Goal: Task Accomplishment & Management: Manage account settings

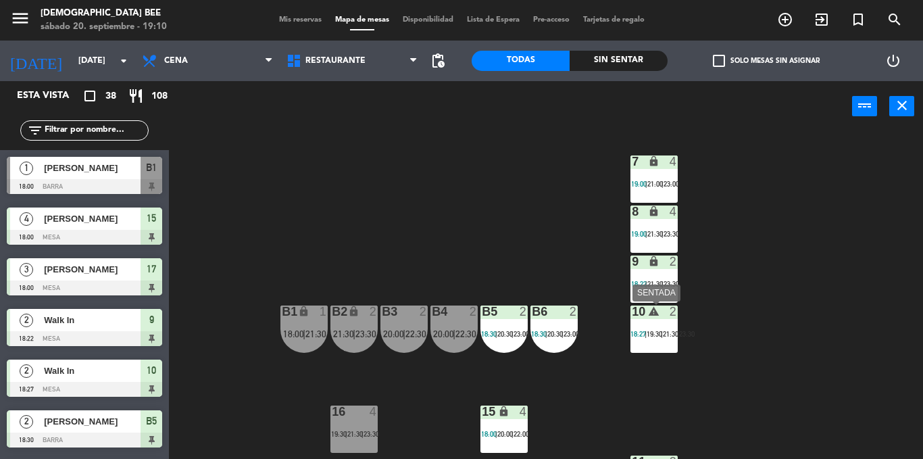
click at [913, 105] on button "close" at bounding box center [901, 106] width 25 height 20
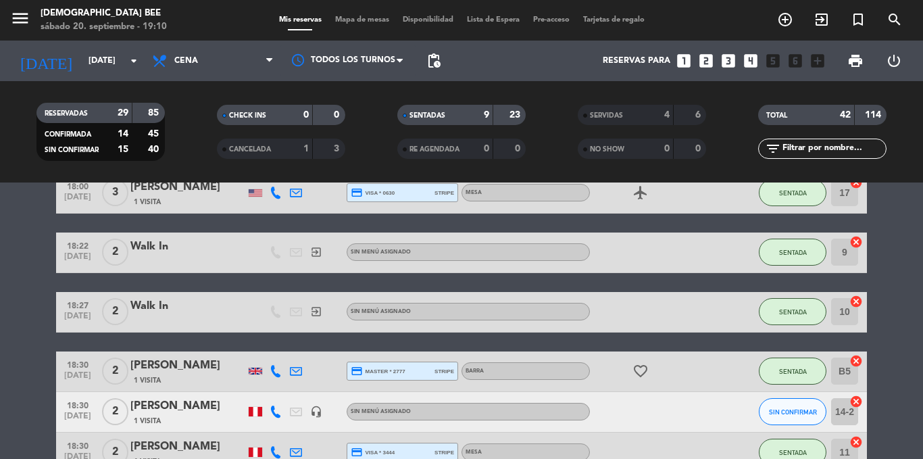
scroll to position [206, 0]
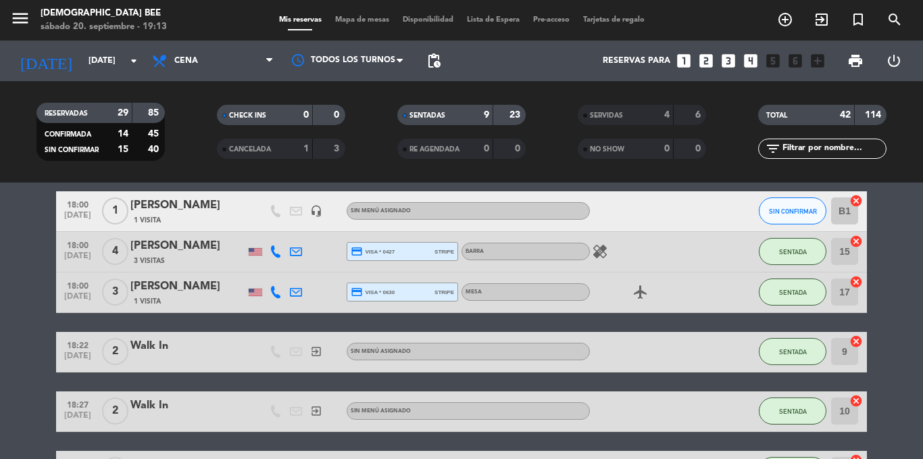
scroll to position [0, 0]
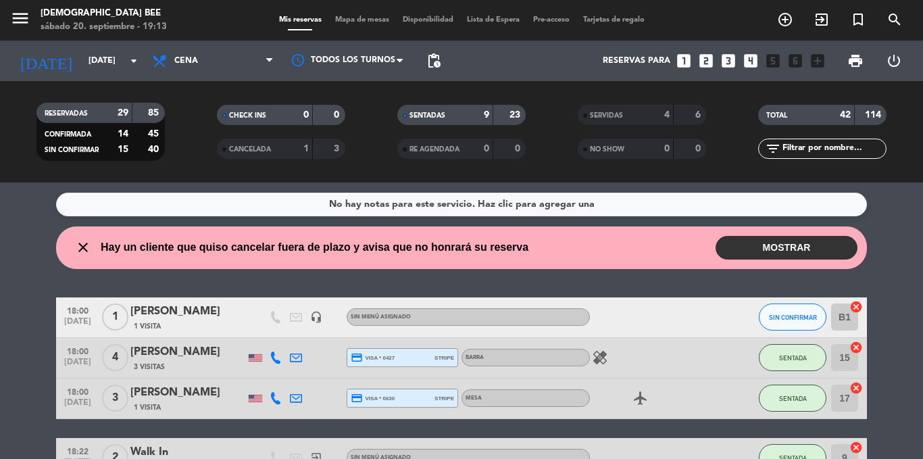
click at [728, 302] on div at bounding box center [729, 317] width 36 height 40
click at [807, 251] on button "MOSTRAR" at bounding box center [786, 248] width 142 height 24
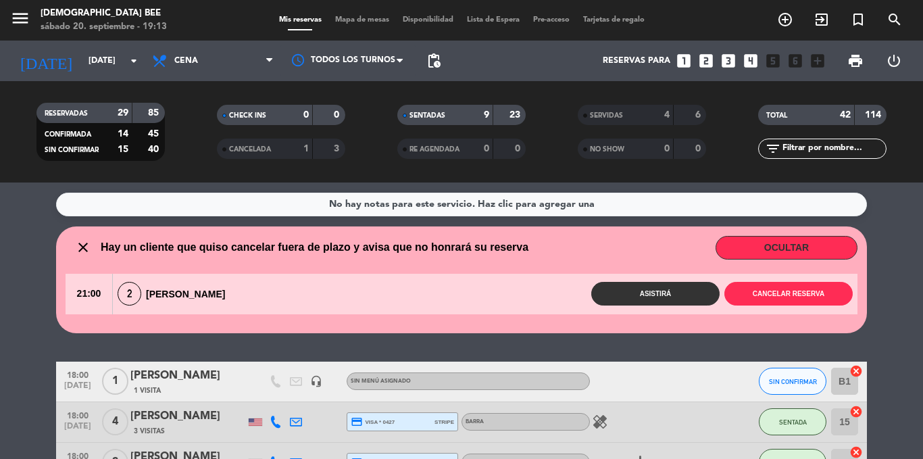
click at [911, 270] on wont-attend-reservations "close Hay un cliente que quiso cancelar fuera de plazo y avisa que no honrará s…" at bounding box center [461, 279] width 923 height 107
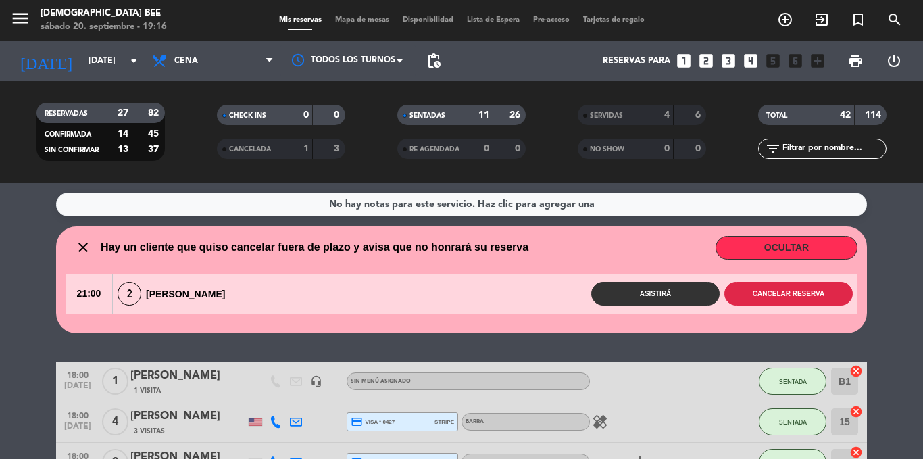
click at [813, 305] on button "Cancelar reserva" at bounding box center [788, 294] width 128 height 24
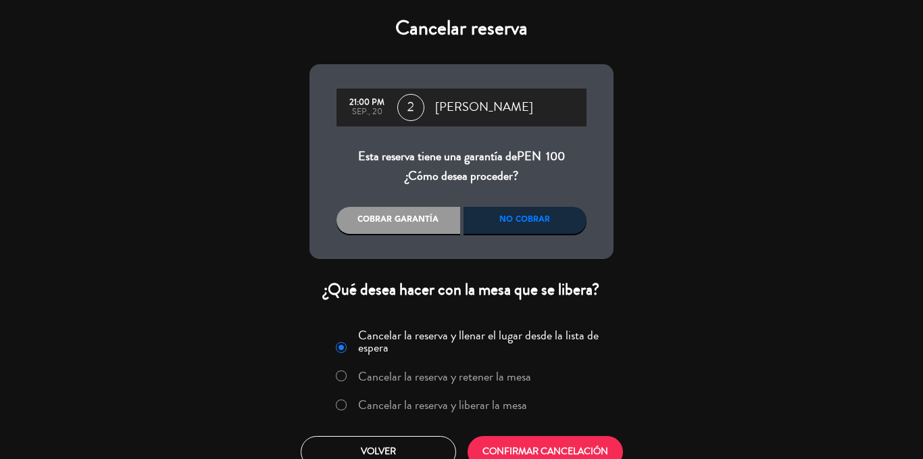
click at [517, 382] on label "Cancelar la reserva y retener la mesa" at bounding box center [444, 376] width 173 height 12
click at [515, 416] on label "Cancelar la reserva y liberar la mesa" at bounding box center [430, 405] width 205 height 24
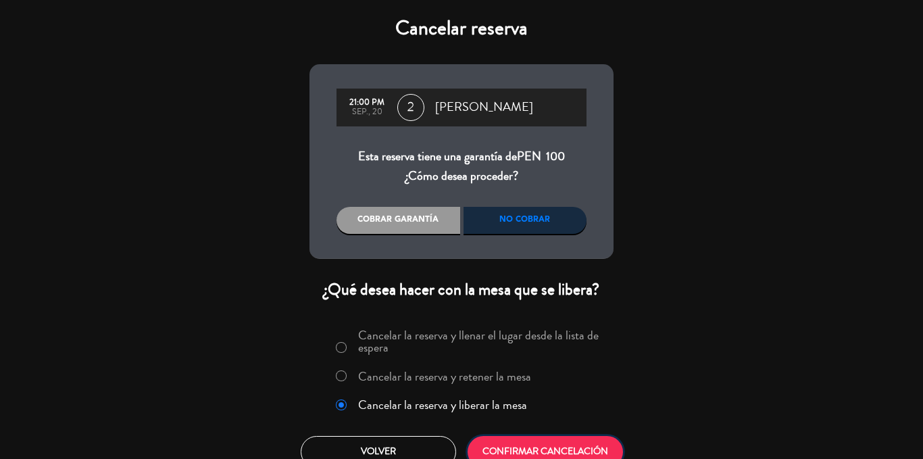
click at [584, 457] on button "CONFIRMAR CANCELACIÓN" at bounding box center [545, 452] width 155 height 32
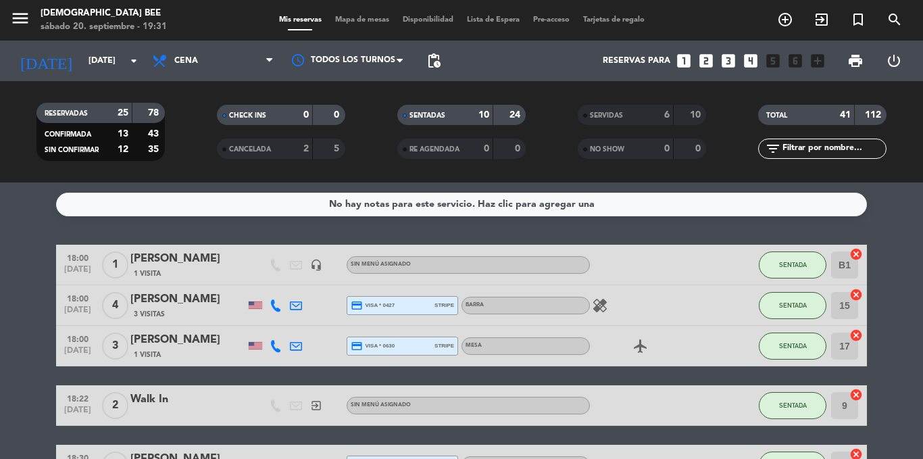
click at [584, 458] on div "Barra" at bounding box center [525, 465] width 128 height 18
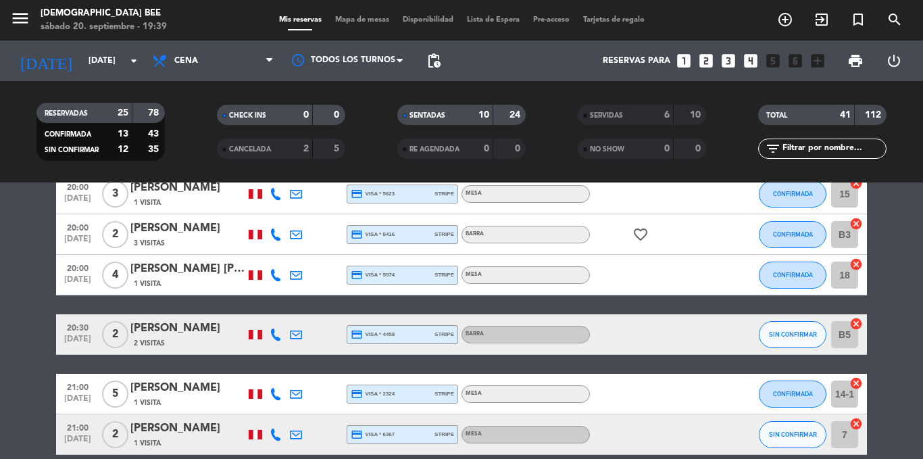
scroll to position [712, 0]
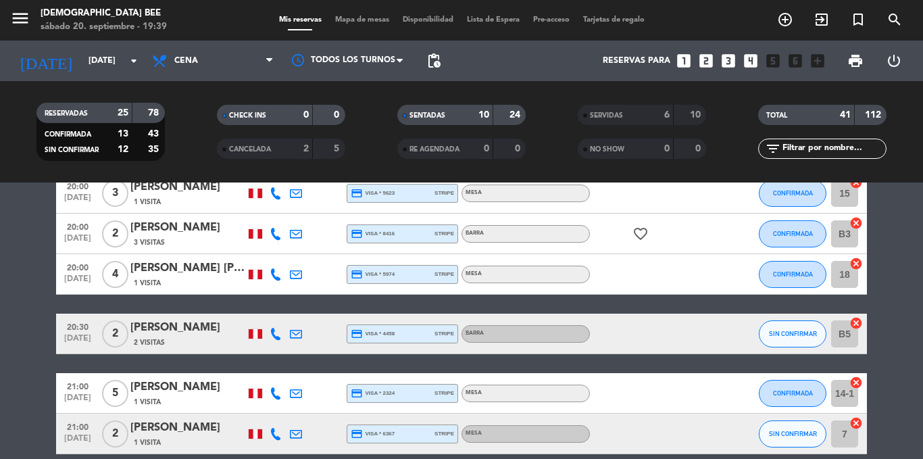
click at [361, 22] on span "Mapa de mesas" at bounding box center [362, 19] width 68 height 7
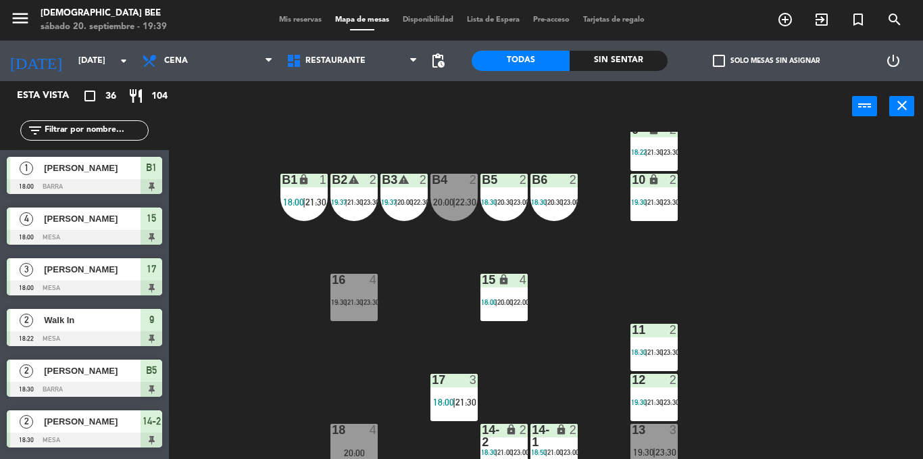
scroll to position [144, 0]
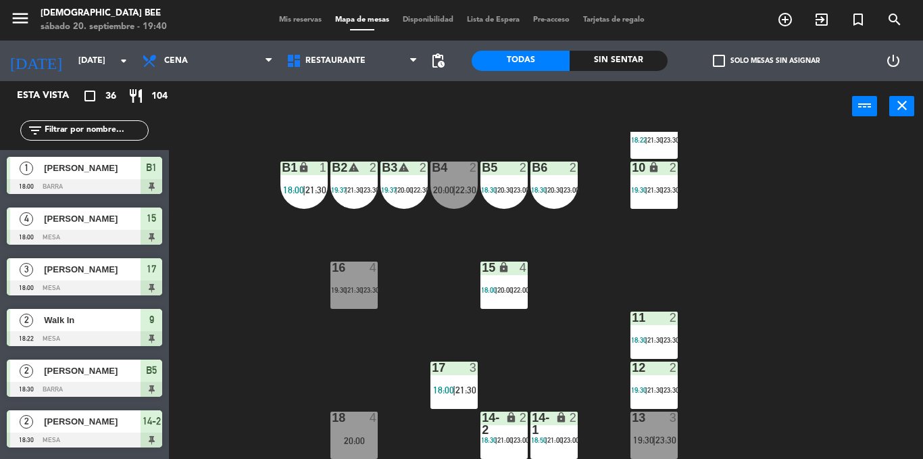
click at [813, 376] on div "7 lock 4 19:00 | 21:00 | 23:00 8 lock 4 19:00 | 21:30 | 23:30 9 lock 2 18:22 | …" at bounding box center [550, 295] width 745 height 327
click at [570, 431] on div "2" at bounding box center [576, 423] width 22 height 24
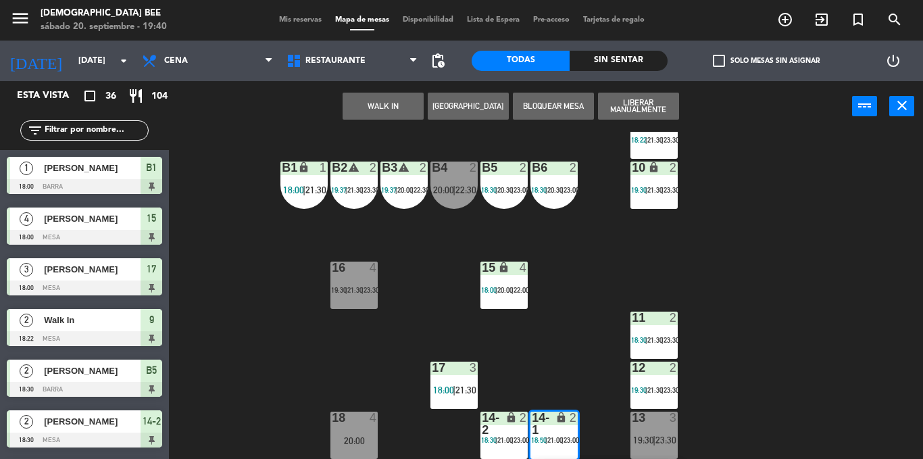
click at [595, 310] on div "7 lock 4 19:00 | 21:00 | 23:00 8 lock 4 19:00 | 21:30 | 23:30 9 lock 2 18:22 | …" at bounding box center [550, 295] width 745 height 327
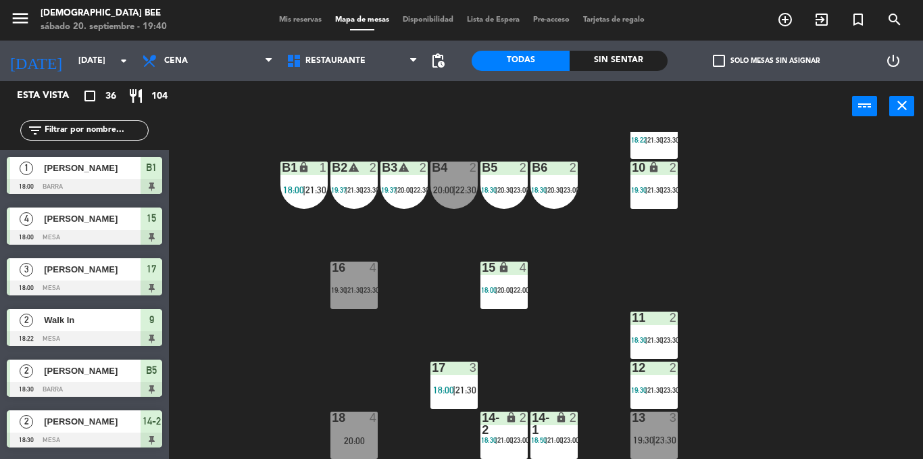
click at [360, 429] on div "18 4 20:00" at bounding box center [353, 434] width 47 height 47
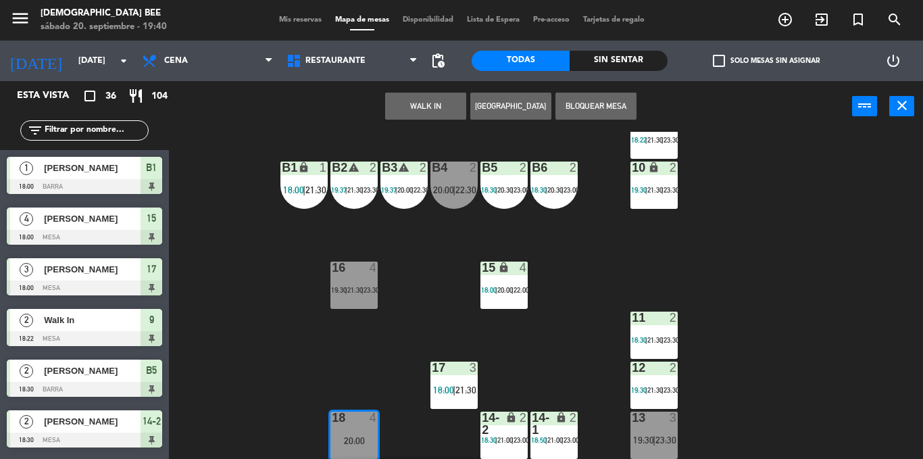
click at [579, 354] on div "7 lock 4 19:00 | 21:00 | 23:00 8 lock 4 19:00 | 21:30 | 23:30 9 lock 2 18:22 | …" at bounding box center [550, 295] width 745 height 327
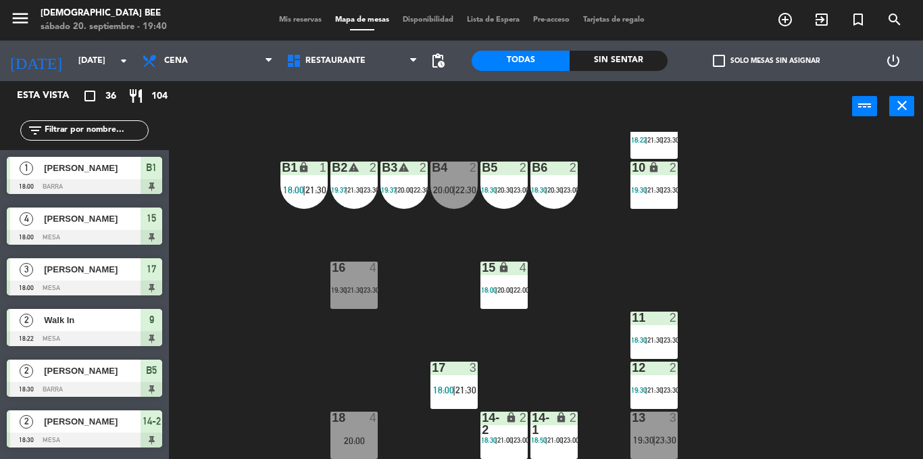
click at [363, 290] on span "|" at bounding box center [362, 290] width 2 height 8
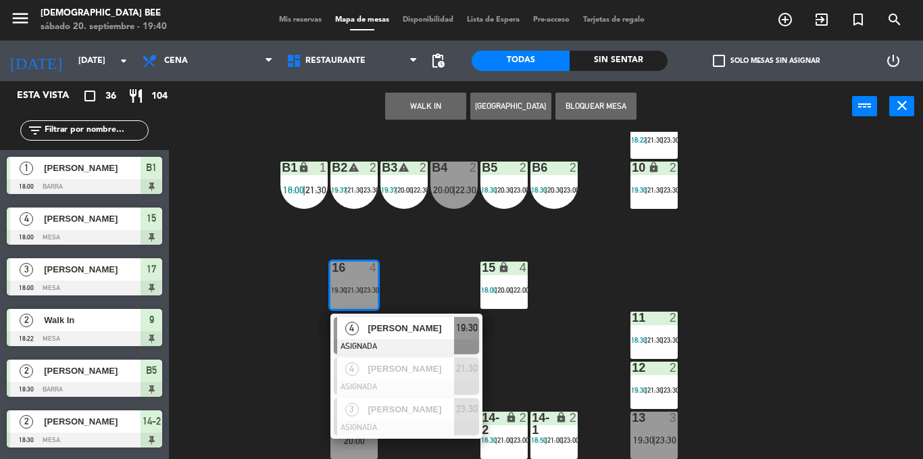
click at [630, 412] on div "13" at bounding box center [631, 417] width 22 height 12
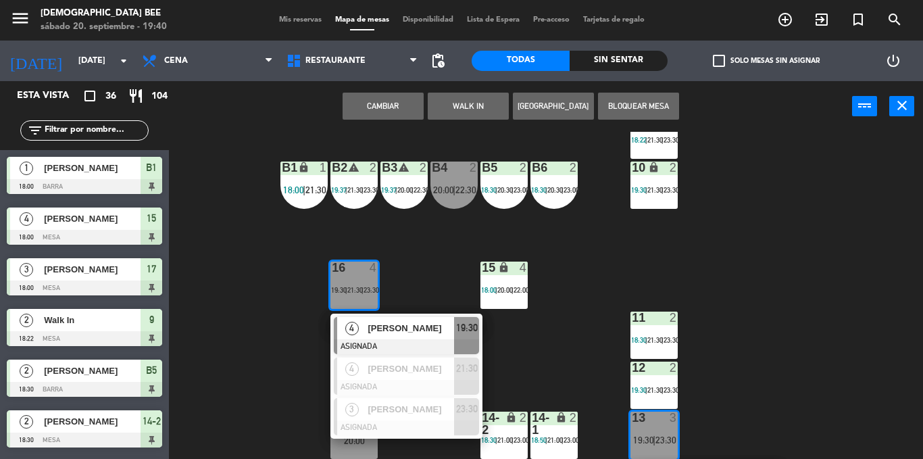
click at [578, 361] on div "7 lock 4 19:00 | 21:00 | 23:00 8 lock 4 19:00 | 21:30 | 23:30 9 lock 2 18:22 | …" at bounding box center [550, 295] width 745 height 327
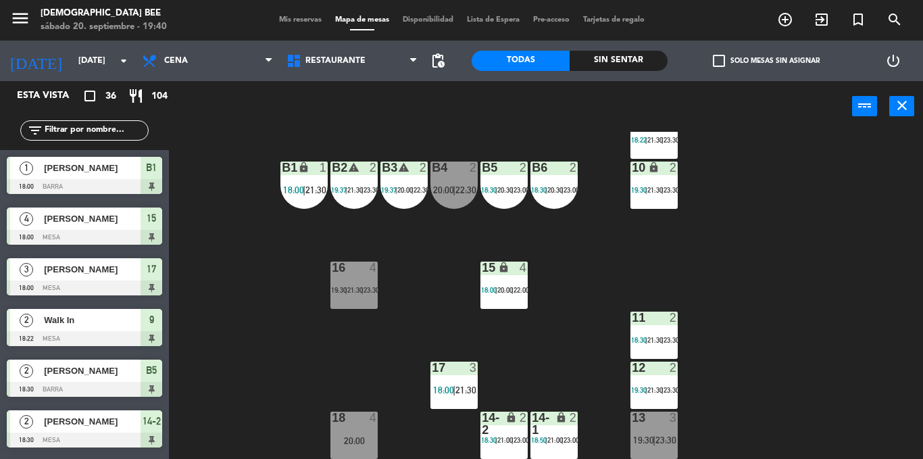
click at [672, 376] on div "12 2 19:30 | 21:30 | 23:30" at bounding box center [653, 384] width 47 height 47
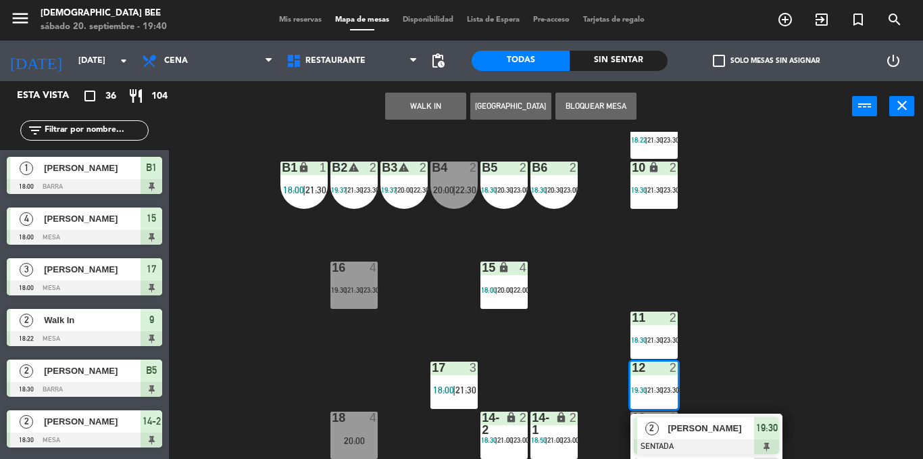
click at [722, 352] on div "7 lock 4 19:00 | 21:00 | 23:00 8 lock 4 19:00 | 21:30 | 23:30 9 lock 2 18:22 | …" at bounding box center [550, 295] width 745 height 327
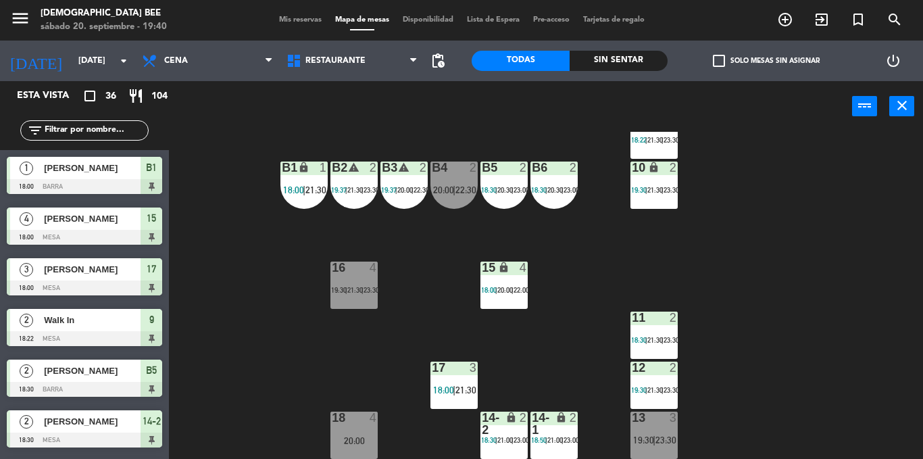
click at [318, 2] on div "menu [DEMOGRAPHIC_DATA] Bee [DATE] 20. septiembre - 19:40 Mis reservas Mapa de …" at bounding box center [461, 20] width 923 height 41
click at [313, 20] on span "Mis reservas" at bounding box center [300, 19] width 56 height 7
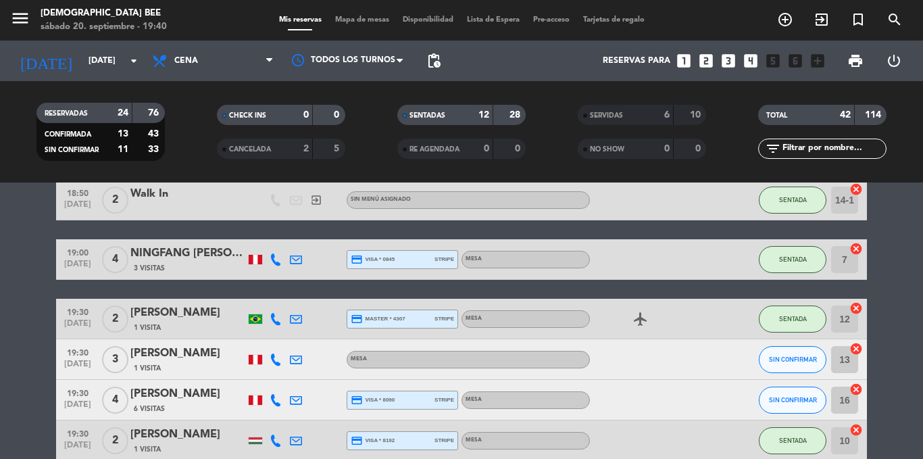
scroll to position [473, 0]
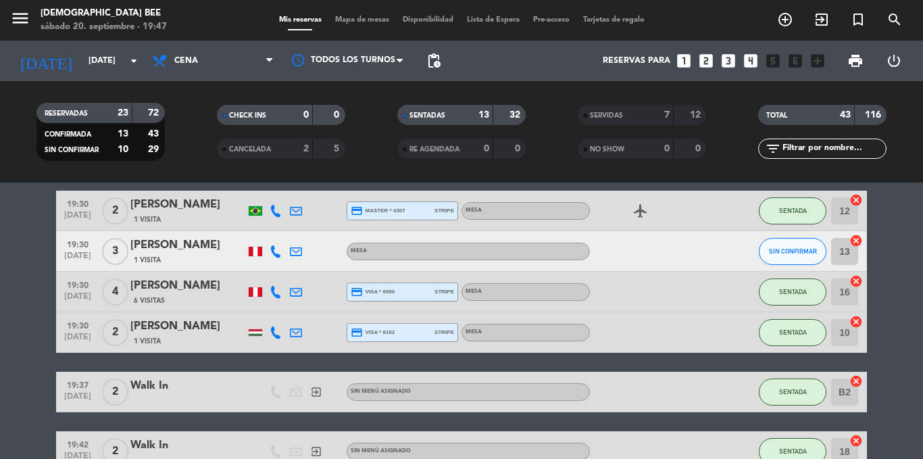
click at [356, 19] on span "Mapa de mesas" at bounding box center [362, 19] width 68 height 7
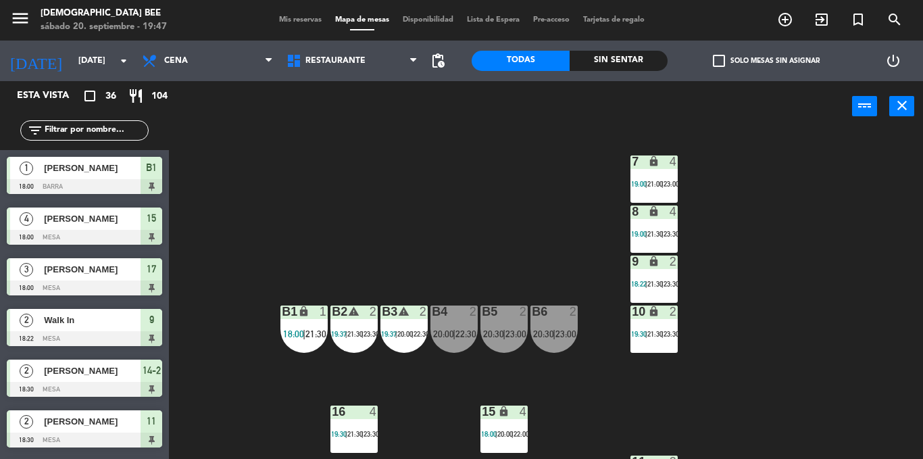
scroll to position [144, 0]
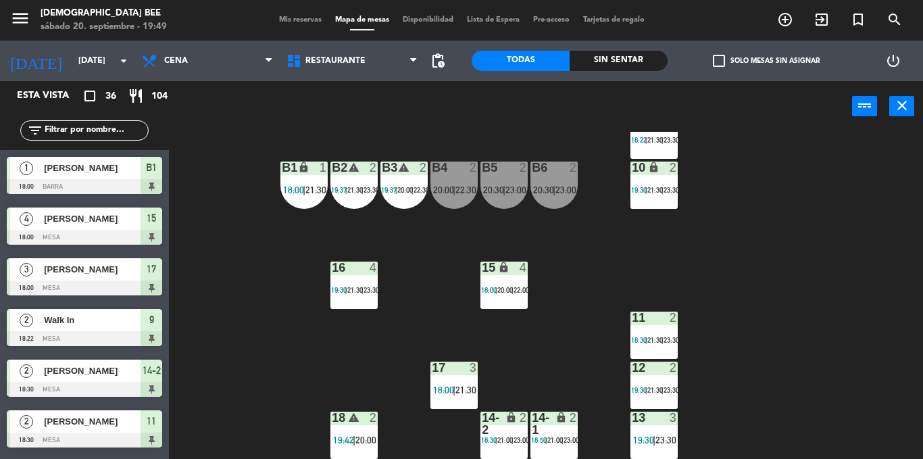
click at [888, 288] on div "7 lock 4 19:00 | 21:00 | 23:00 8 lock 4 19:00 | 21:30 | 23:30 9 lock 2 18:22 | …" at bounding box center [550, 295] width 745 height 327
drag, startPoint x: 805, startPoint y: 391, endPoint x: 602, endPoint y: 230, distance: 259.2
click at [809, 389] on div "7 lock 4 19:00 | 21:00 | 23:00 8 lock 4 19:00 | 21:30 | 23:30 9 lock 2 18:22 | …" at bounding box center [550, 295] width 745 height 327
click at [805, 303] on div "7 lock 4 19:00 | 21:00 | 23:00 8 lock 4 19:00 | 21:30 | 23:30 9 lock 2 18:22 | …" at bounding box center [550, 295] width 745 height 327
click at [772, 248] on div "7 lock 4 19:00 | 21:00 | 23:00 8 lock 4 19:00 | 21:30 | 23:30 9 lock 2 18:22 | …" at bounding box center [550, 295] width 745 height 327
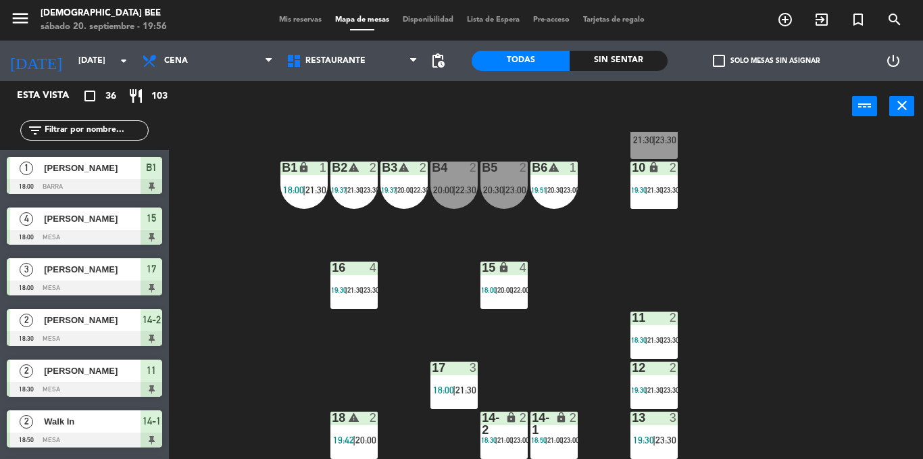
click at [876, 310] on div "7 lock 4 19:00 | 21:00 | 23:00 8 lock 4 19:00 | 21:30 | 23:30 9 lock 5 21:30 | …" at bounding box center [550, 295] width 745 height 327
click at [347, 281] on div "16 4 19:30 | 21:30 | 23:30" at bounding box center [353, 284] width 47 height 47
click at [594, 270] on div "7 lock 4 19:00 | 21:00 | 23:00 8 lock 4 19:00 | 21:30 | 23:30 9 lock 5 21:30 | …" at bounding box center [550, 295] width 745 height 327
click at [511, 291] on span "20:00" at bounding box center [505, 290] width 16 height 8
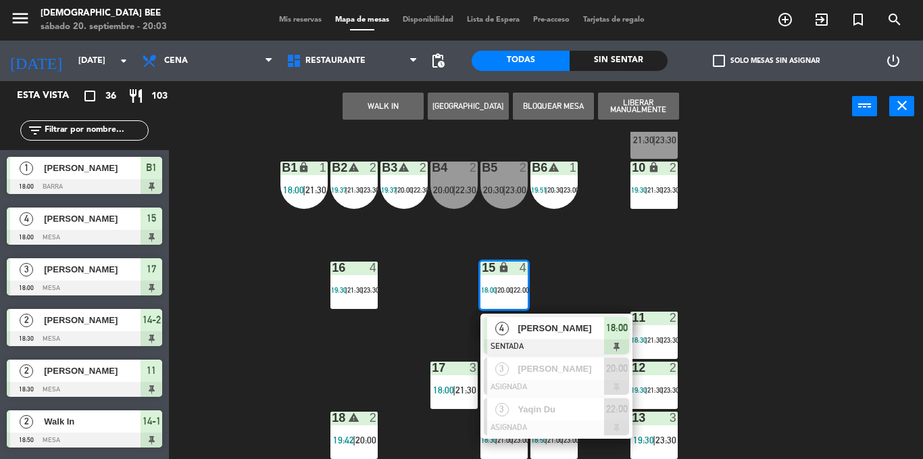
click at [794, 330] on div "7 lock 4 19:00 | 21:00 | 23:00 8 lock 4 19:00 | 21:30 | 23:30 9 lock 5 21:30 | …" at bounding box center [550, 295] width 745 height 327
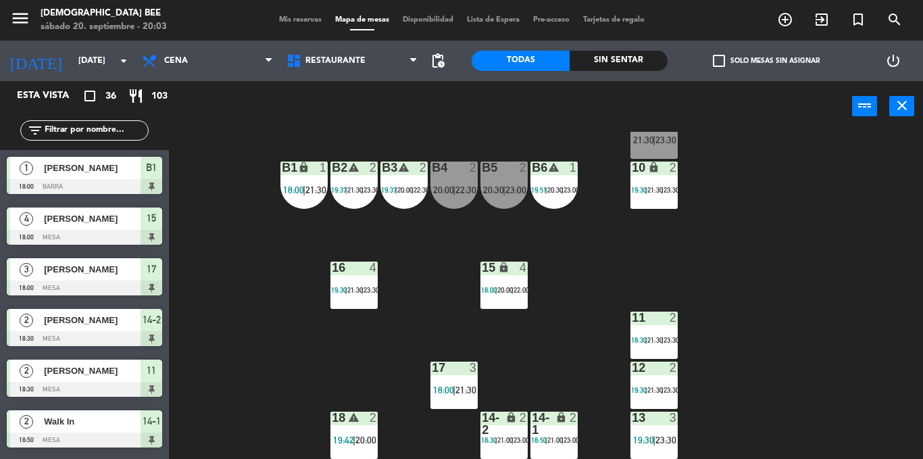
click at [297, 20] on span "Mis reservas" at bounding box center [300, 19] width 56 height 7
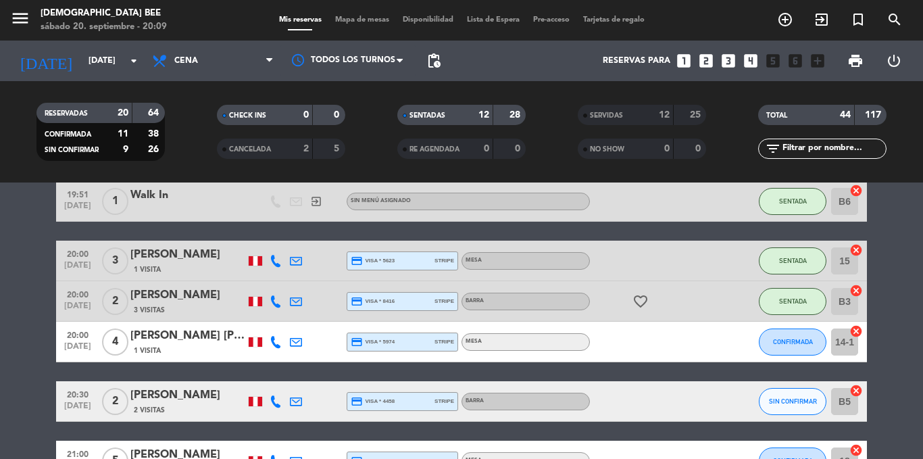
scroll to position [590, 0]
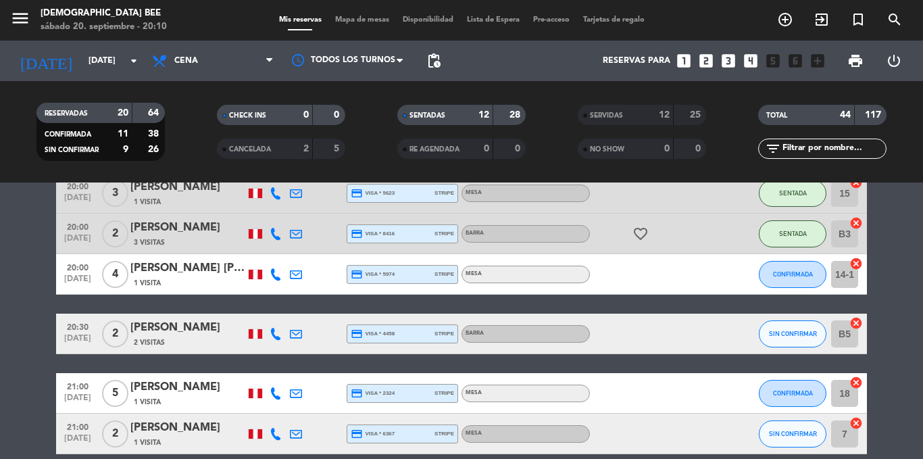
click at [661, 457] on div "18:00 [DATE] 1 [PERSON_NAME] 1 Visita headset_mic Sin menú asignado SENTADA B1 …" at bounding box center [461, 425] width 811 height 1543
click at [922, 311] on bookings-row "18:00 [DATE] 1 [PERSON_NAME] 1 Visita headset_mic Sin menú asignado SENTADA B1 …" at bounding box center [461, 425] width 923 height 1543
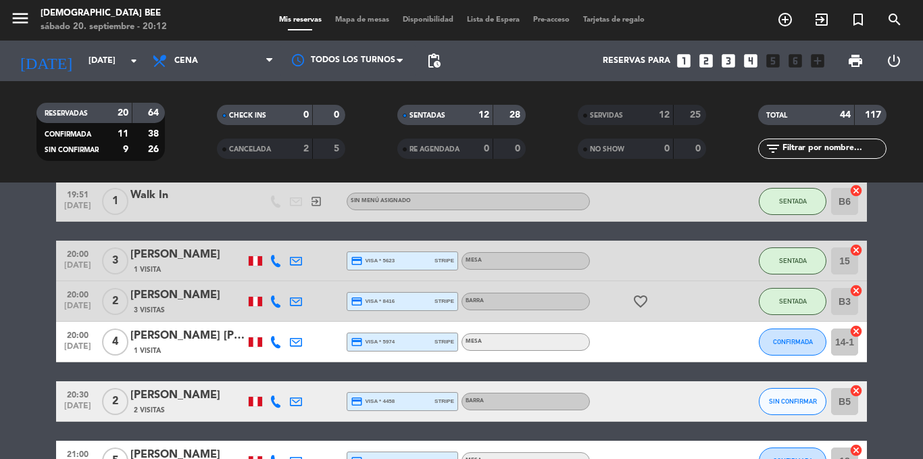
click at [353, 24] on div "Mis reservas Mapa de mesas Disponibilidad Lista de Espera Pre-acceso Tarjetas d…" at bounding box center [461, 20] width 379 height 12
click at [349, 20] on span "Mapa de mesas" at bounding box center [362, 19] width 68 height 7
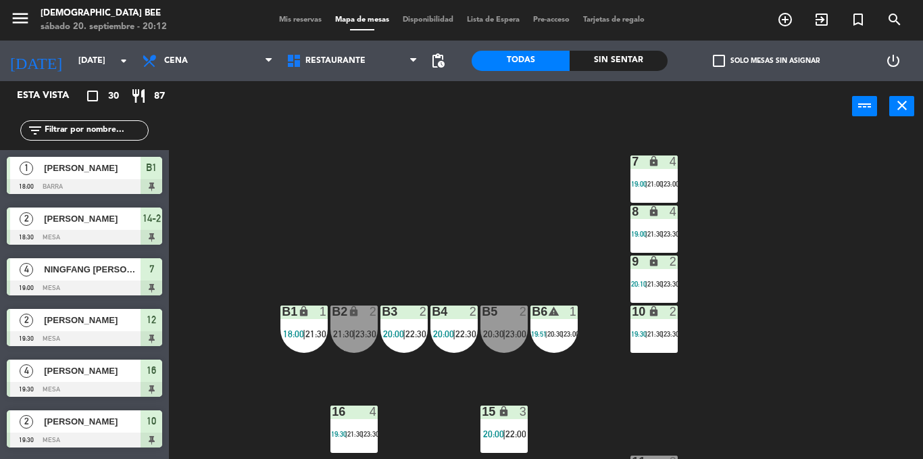
scroll to position [144, 0]
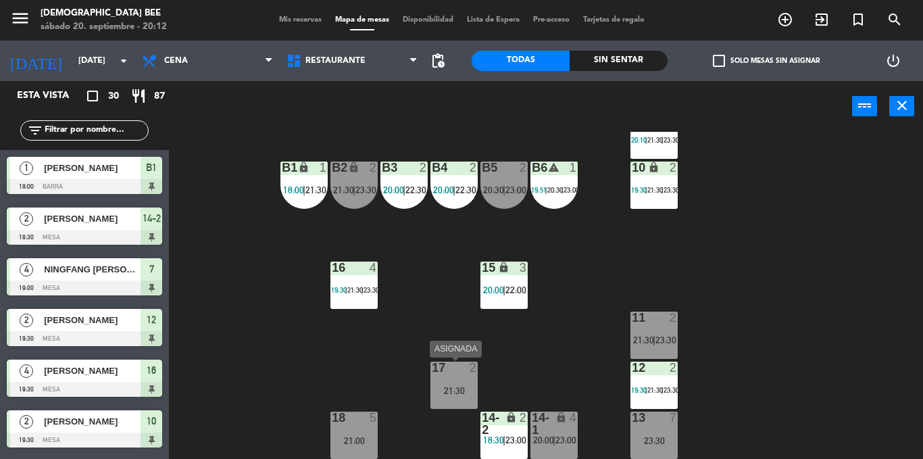
click at [459, 374] on div "17 2" at bounding box center [453, 368] width 47 height 14
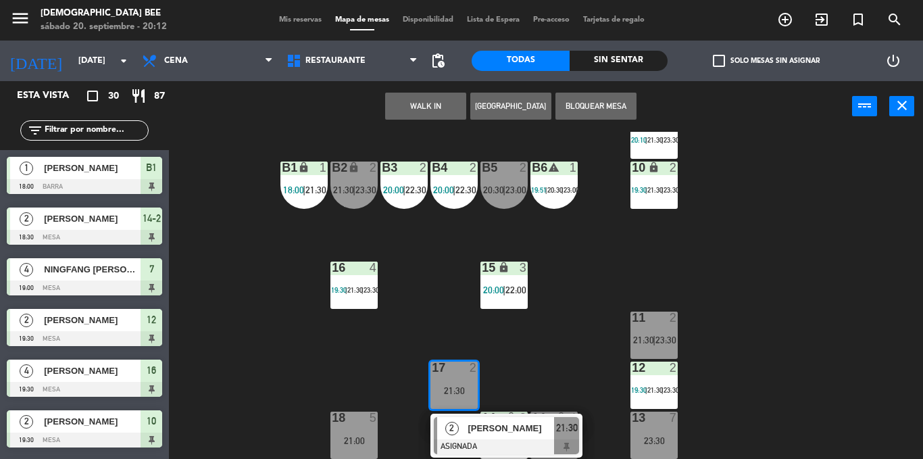
click at [566, 351] on div "7 lock 4 19:00 | 21:00 | 23:00 8 lock 4 19:00 | 21:30 | 23:30 9 lock 2 20:10 | …" at bounding box center [550, 295] width 745 height 327
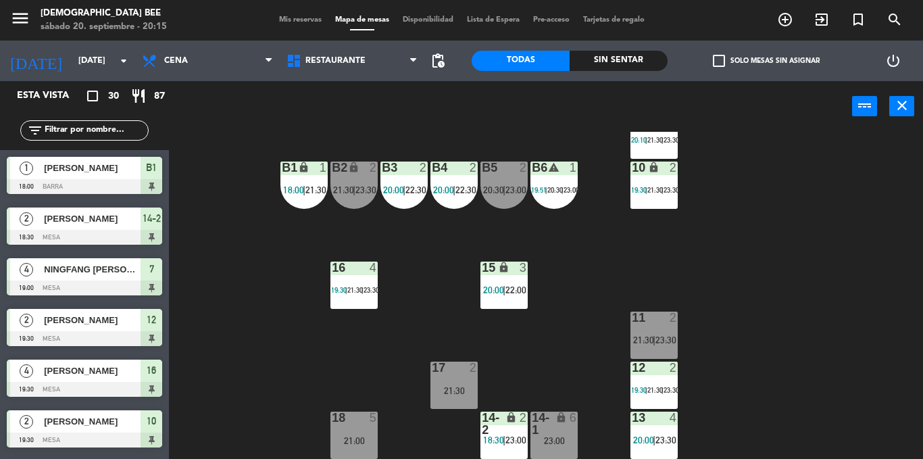
click at [370, 409] on div "7 lock 4 19:00 | 21:00 | 23:00 8 lock 4 19:00 | 21:30 | 23:30 9 lock 2 20:10 | …" at bounding box center [550, 295] width 745 height 327
click at [368, 411] on div "7 lock 4 19:00 | 21:00 | 23:00 8 lock 4 19:00 | 21:30 | 23:30 9 lock 2 20:10 | …" at bounding box center [550, 295] width 745 height 327
click at [366, 435] on div "21:00" at bounding box center [353, 440] width 47 height 10
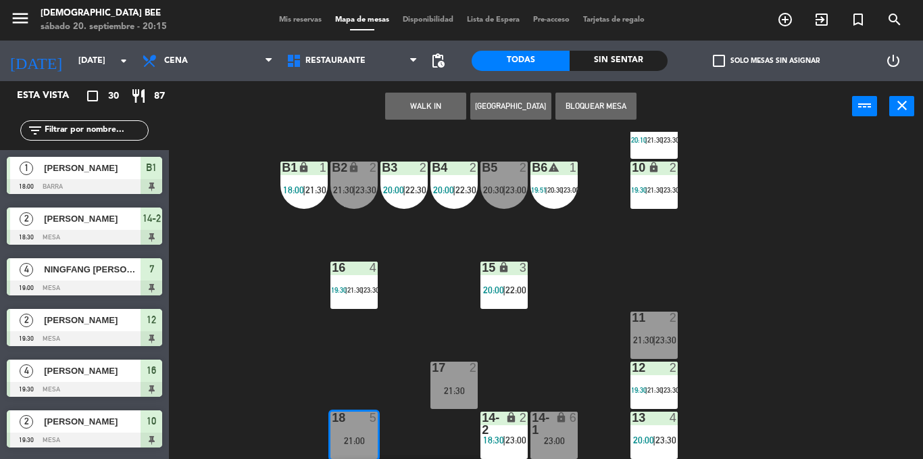
click at [394, 379] on div "7 lock 4 19:00 | 21:00 | 23:00 8 lock 4 19:00 | 21:30 | 23:30 9 lock 2 20:10 | …" at bounding box center [550, 295] width 745 height 327
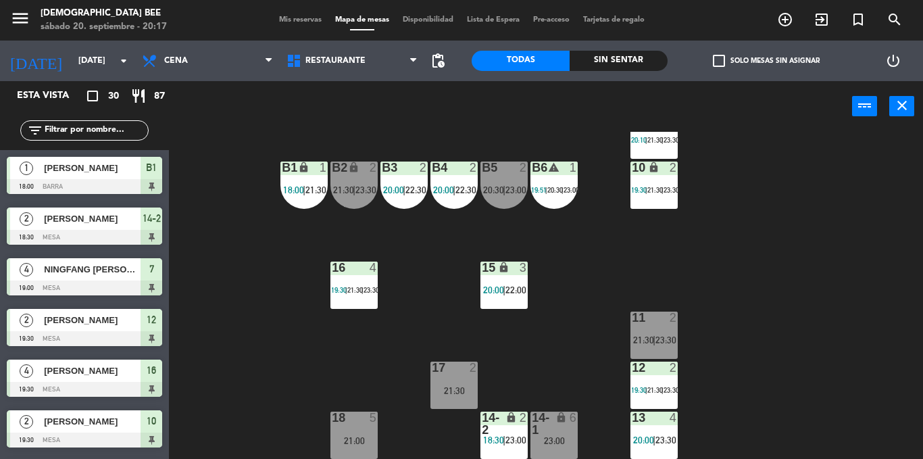
click at [661, 342] on span "23:30" at bounding box center [665, 339] width 21 height 11
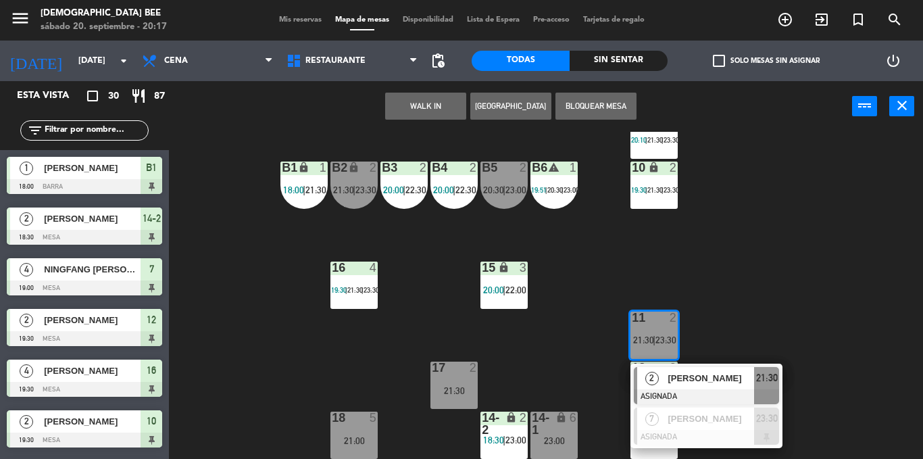
click at [856, 231] on div "7 lock 4 19:00 | 21:00 | 23:00 8 lock 4 19:00 | 21:30 | 23:30 9 lock 2 20:10 | …" at bounding box center [550, 295] width 745 height 327
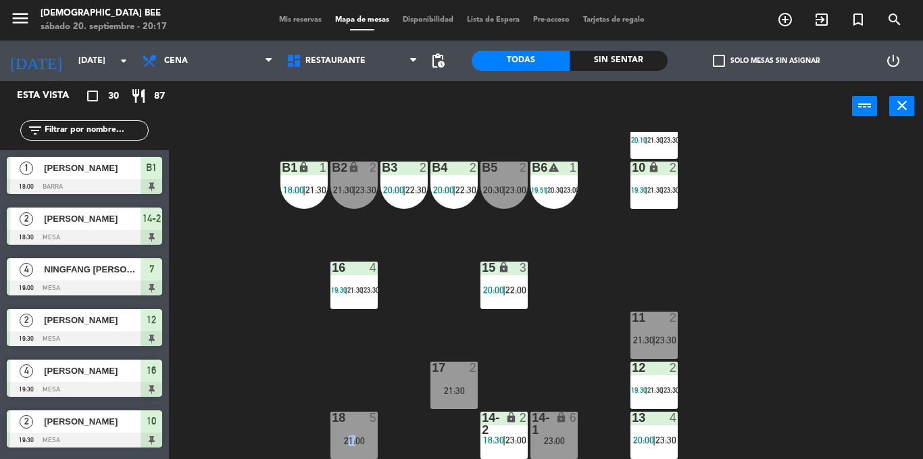
click at [661, 387] on span "21:30" at bounding box center [655, 390] width 16 height 8
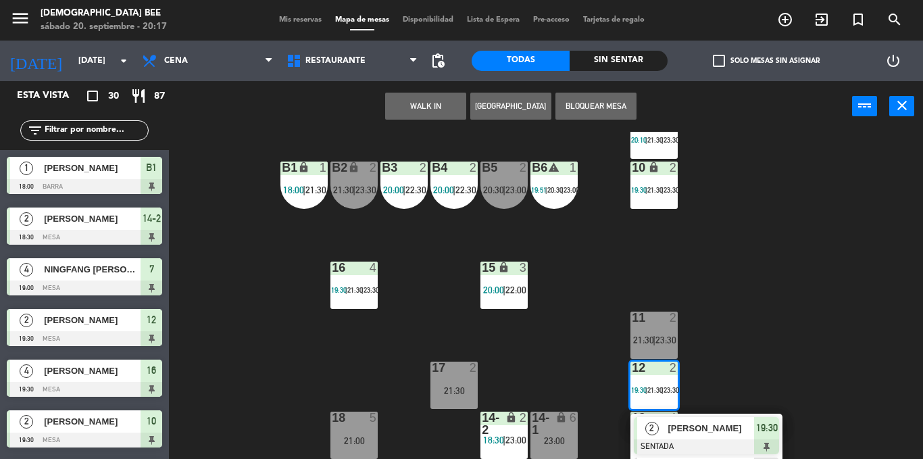
scroll to position [224, 0]
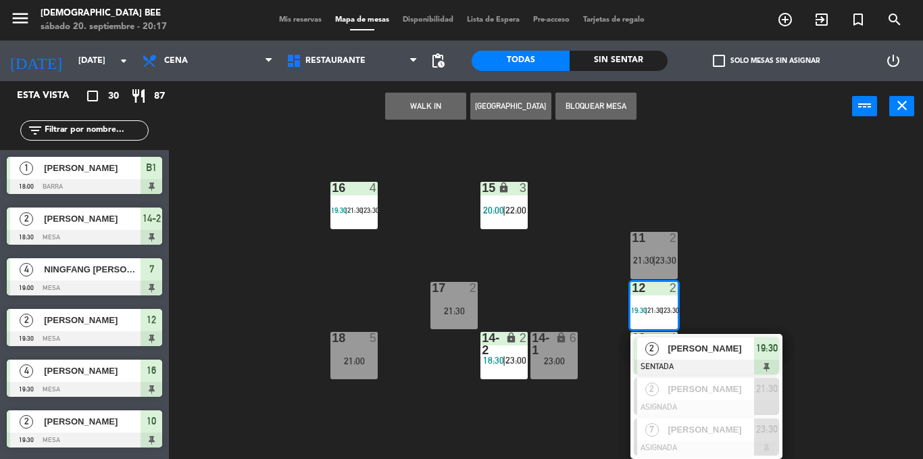
click at [809, 327] on div "7 lock 4 19:00 | 21:00 | 23:00 8 lock 4 19:00 | 21:30 | 23:30 9 lock 2 20:10 | …" at bounding box center [550, 295] width 745 height 327
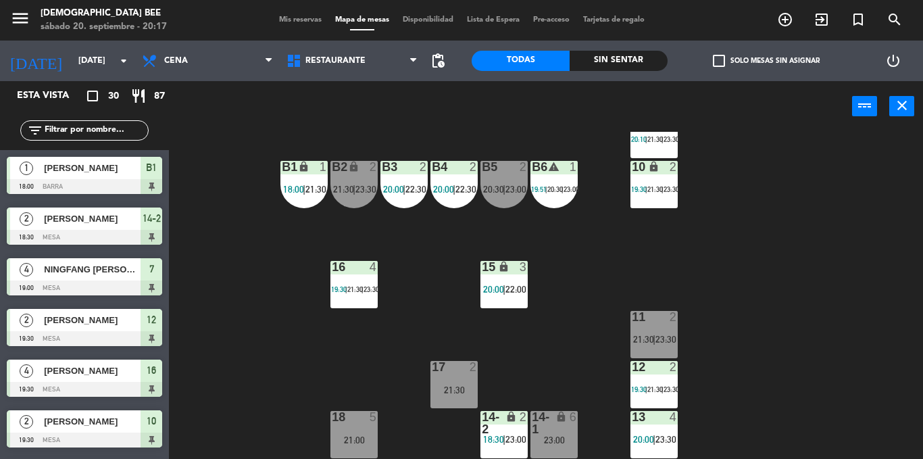
click at [653, 376] on div "12 2 19:30 | 21:30 | 23:30" at bounding box center [653, 384] width 47 height 47
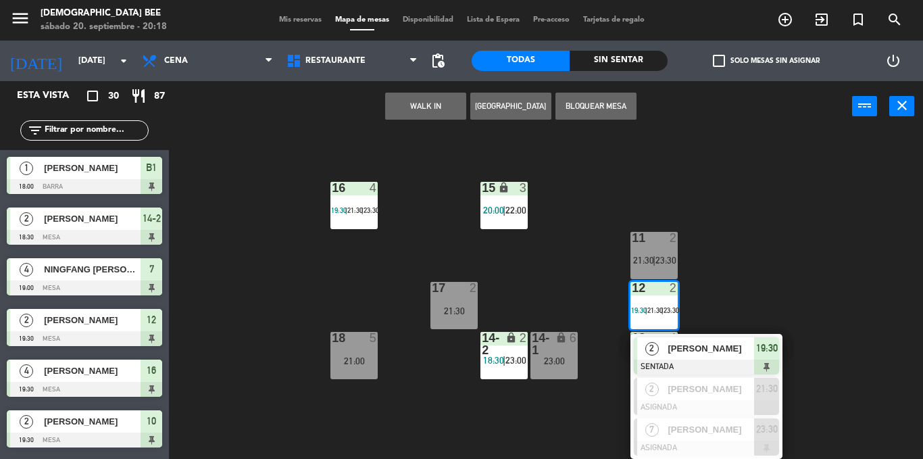
click at [873, 336] on div "7 lock 4 19:00 | 21:00 | 23:00 8 lock 4 19:00 | 21:30 | 23:30 9 lock 2 20:10 | …" at bounding box center [550, 295] width 745 height 327
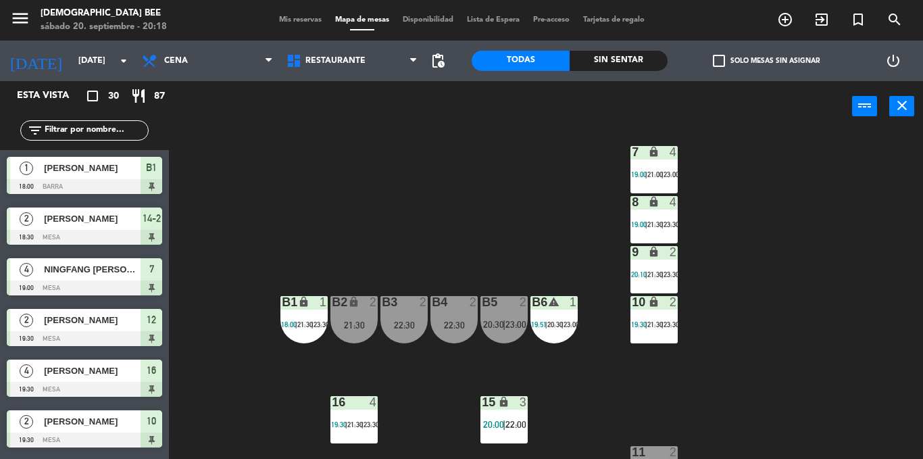
scroll to position [144, 0]
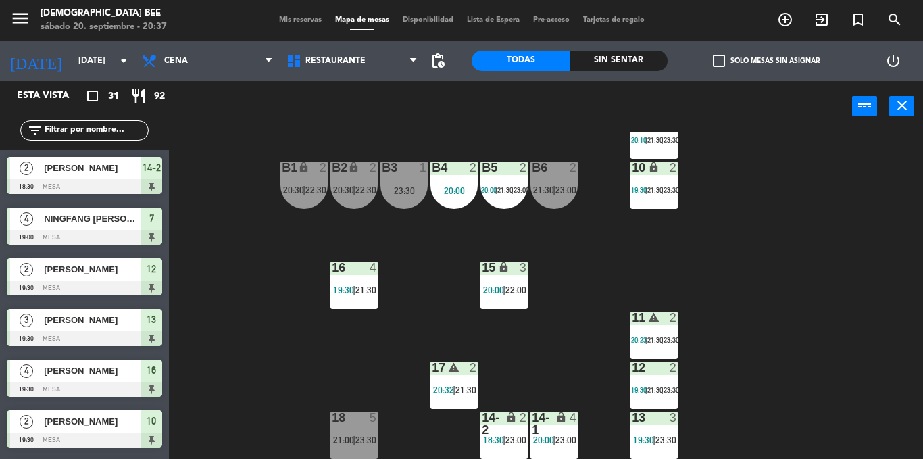
click at [878, 211] on div "7 lock 4 19:00 | 21:00 | 23:00 8 lock 4 19:00 | 21:30 | 23:30 9 lock 2 20:10 | …" at bounding box center [550, 295] width 745 height 327
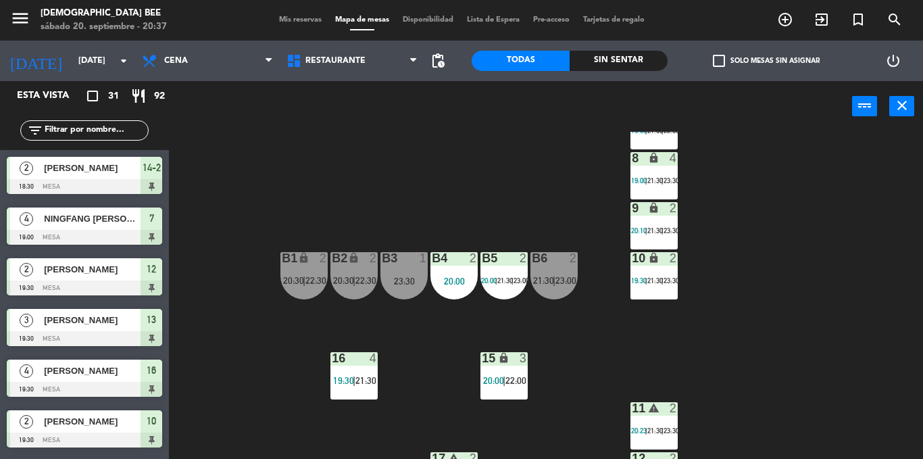
scroll to position [0, 0]
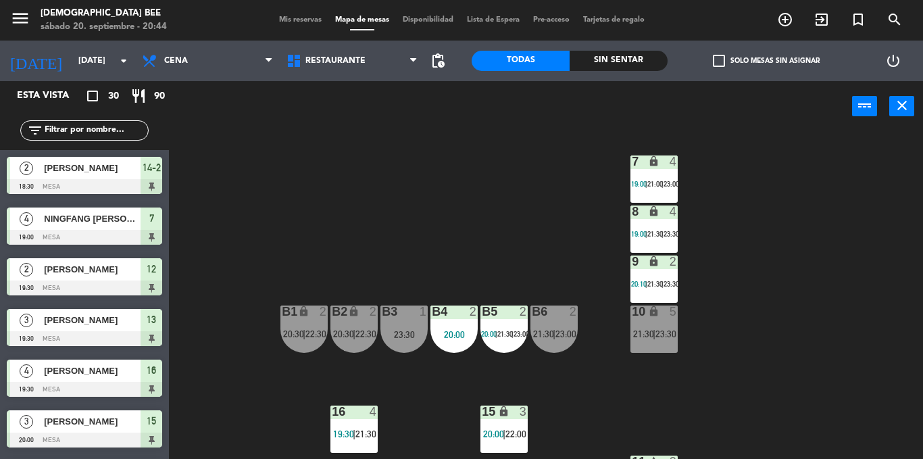
click at [867, 174] on div "7 lock 4 19:00 | 21:00 | 23:00 8 lock 4 19:00 | 21:30 | 23:30 9 lock 2 20:10 | …" at bounding box center [550, 295] width 745 height 327
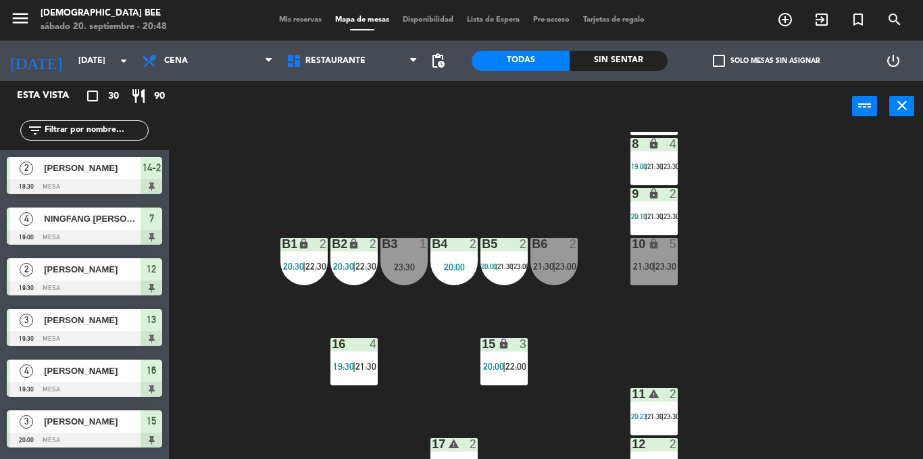
click at [819, 319] on div "7 lock 4 19:00 | 21:00 | 23:00 8 lock 4 19:00 | 21:30 | 23:30 9 lock 2 20:10 | …" at bounding box center [550, 295] width 745 height 327
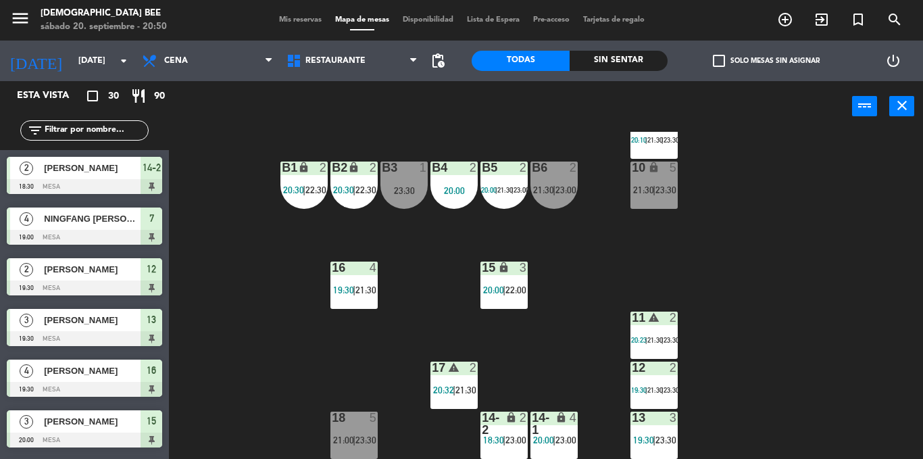
click at [872, 225] on div "7 lock 4 19:00 | 21:00 | 23:00 8 lock 4 19:00 | 21:30 | 23:30 9 lock 2 20:10 | …" at bounding box center [550, 295] width 745 height 327
click at [461, 380] on div "17 warning 2 20:32 | 21:30" at bounding box center [453, 384] width 47 height 47
click at [451, 393] on span "20:32" at bounding box center [443, 389] width 21 height 11
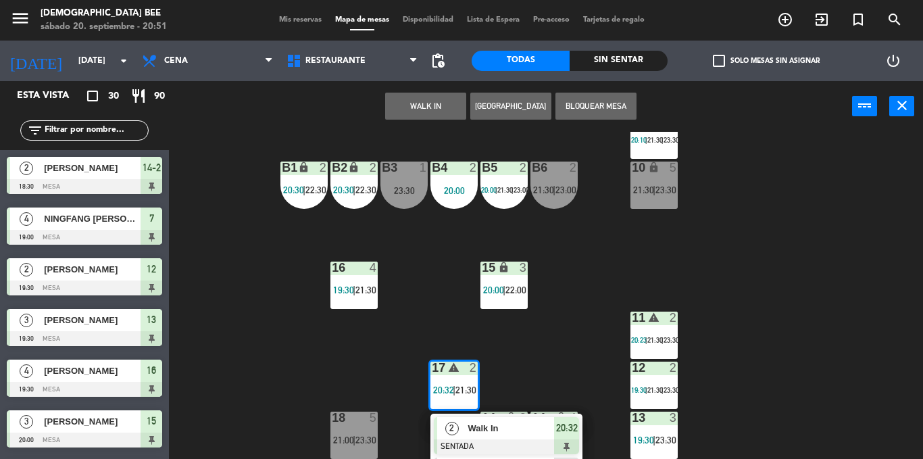
scroll to position [183, 0]
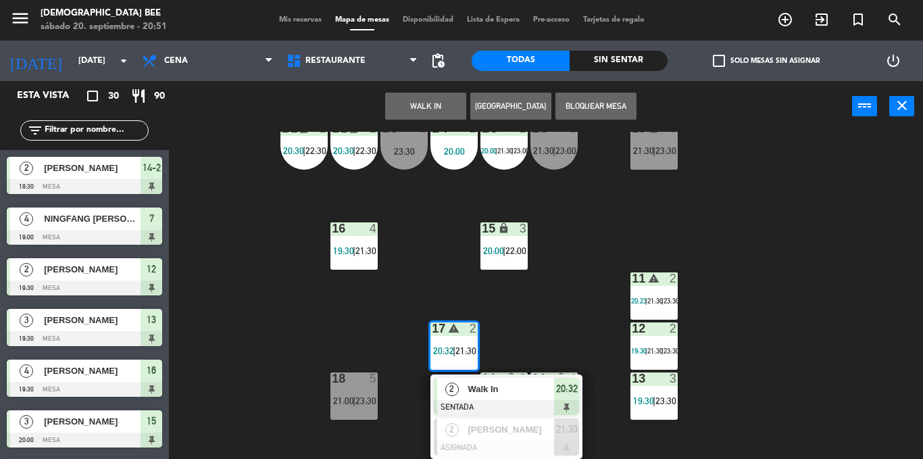
click at [528, 315] on div "7 lock 4 19:00 | 21:00 | 23:00 8 lock 4 19:00 | 21:30 | 23:30 9 lock 2 20:10 | …" at bounding box center [550, 295] width 745 height 327
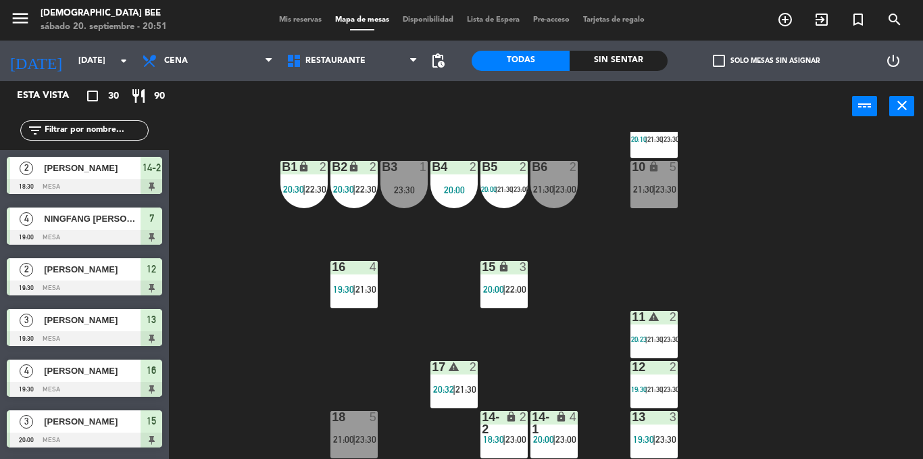
scroll to position [144, 0]
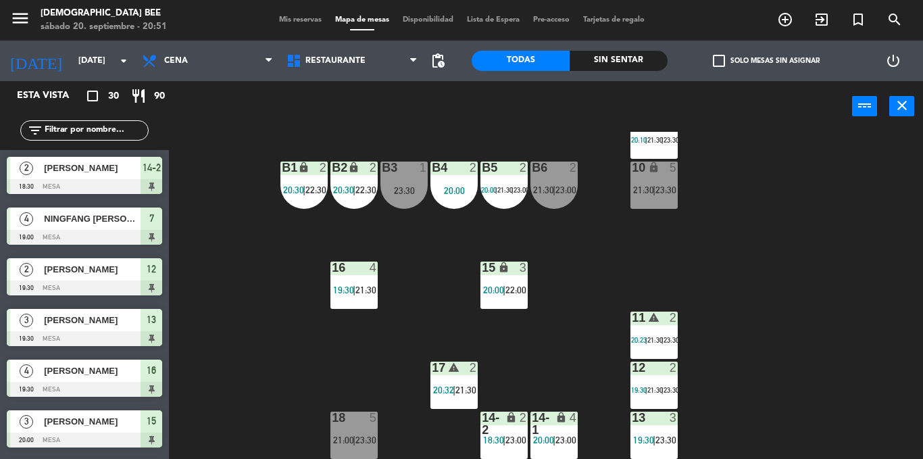
click at [572, 330] on div "7 lock 4 19:00 | 21:00 | 23:00 8 lock 4 19:00 | 21:30 | 23:30 9 lock 2 20:10 | …" at bounding box center [550, 295] width 745 height 327
click at [565, 418] on div "4" at bounding box center [576, 423] width 22 height 24
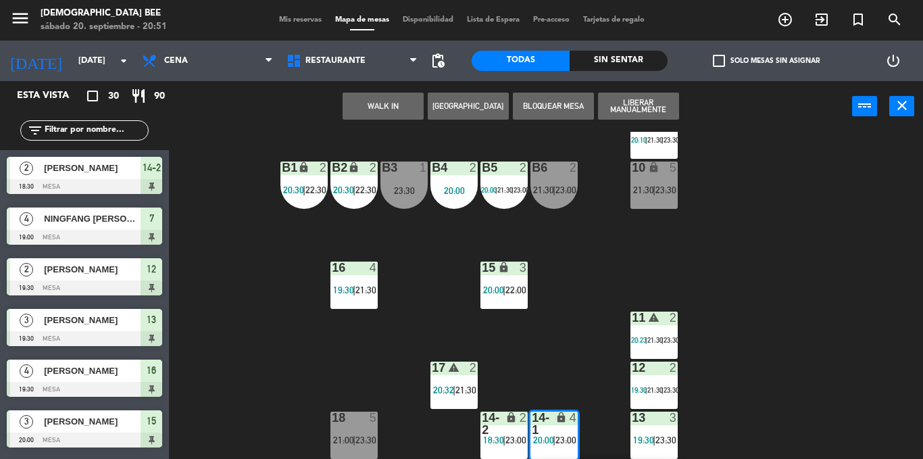
scroll to position [233, 0]
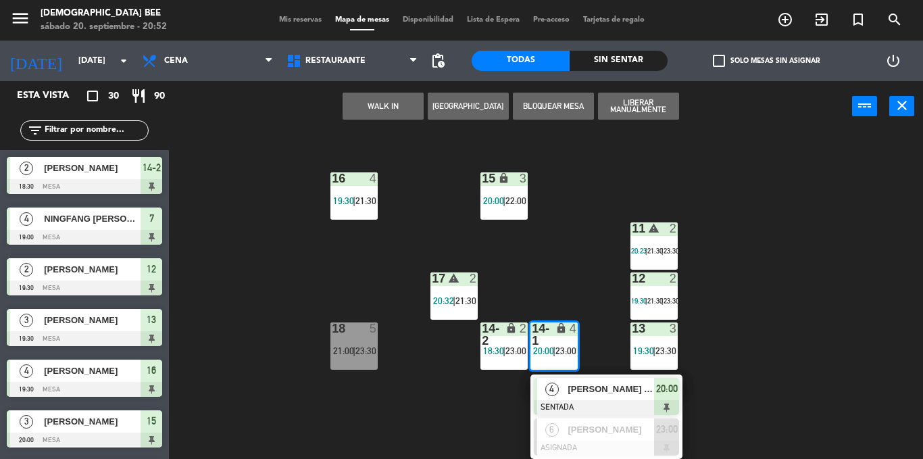
click at [265, 421] on div "7 lock 4 19:00 | 21:00 | 23:00 8 lock 4 19:00 | 21:30 | 23:30 9 lock 2 20:10 | …" at bounding box center [550, 295] width 745 height 327
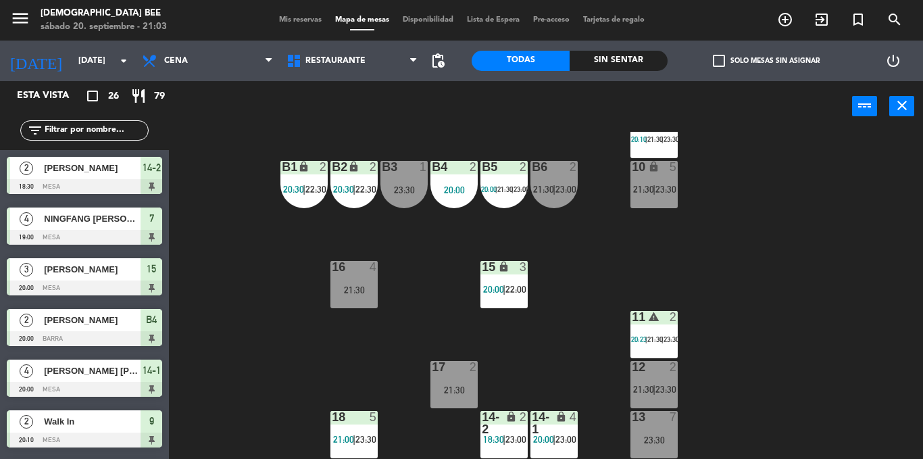
click at [755, 276] on div "7 lock 4 19:00 | 21:00 | 23:00 8 lock 4 19:00 | 21:30 | 23:30 9 lock 2 20:10 | …" at bounding box center [550, 295] width 745 height 327
click at [653, 396] on div "12 2 21:30 | 23:30" at bounding box center [653, 384] width 47 height 47
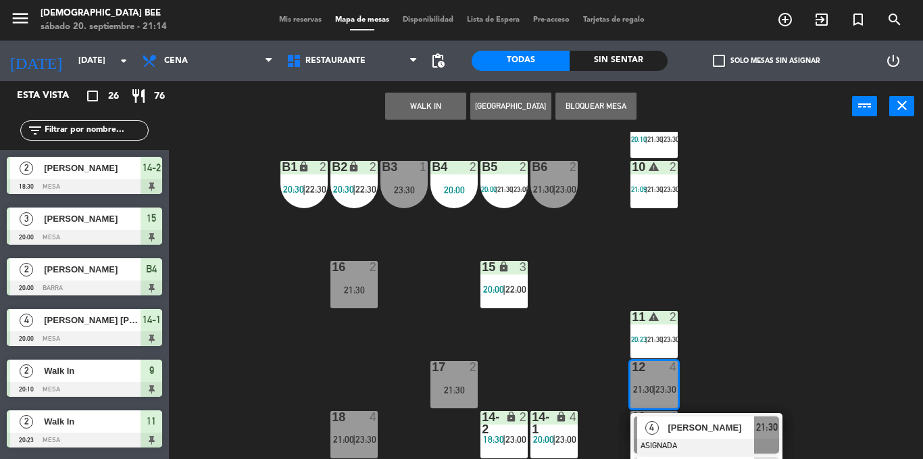
click at [876, 127] on div "WALK IN [GEOGRAPHIC_DATA] Bloquear Mesa power_input close" at bounding box center [546, 106] width 754 height 51
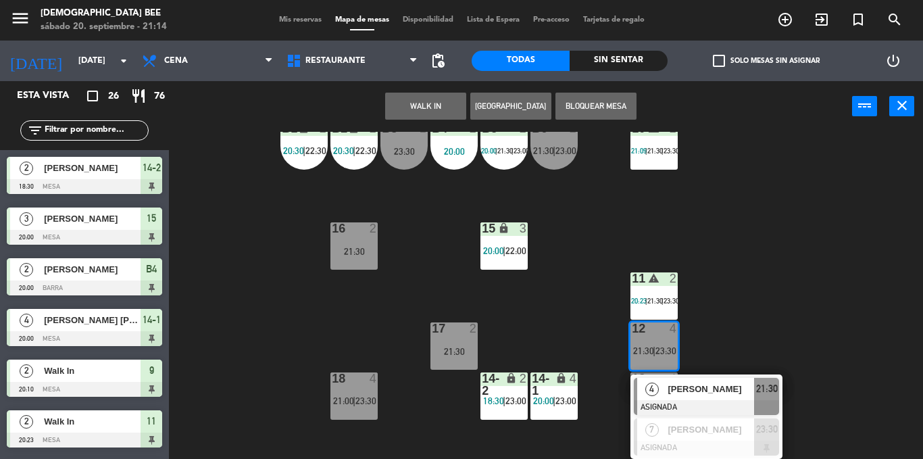
click at [776, 248] on div "7 lock 2 21:00 | 23:00 8 lock 2 21:30 | 23:30 9 lock 2 20:10 | 21:30 | 23:30 B1…" at bounding box center [550, 295] width 745 height 327
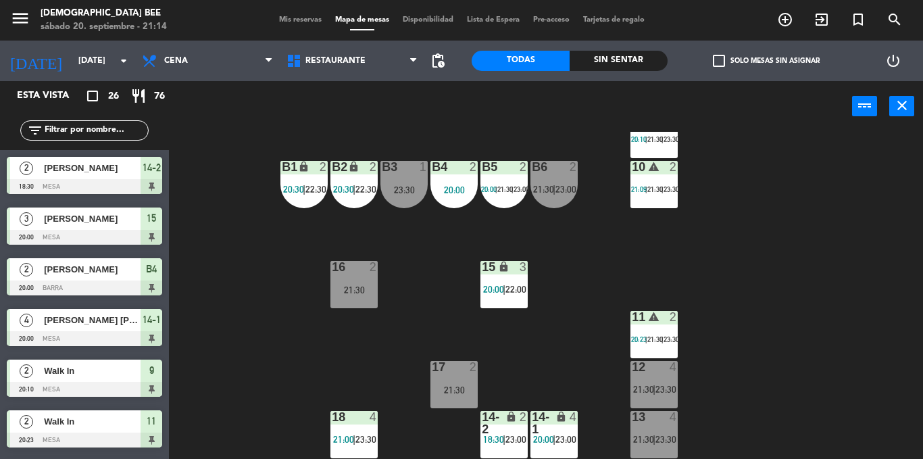
click at [632, 368] on div "12" at bounding box center [632, 367] width 1 height 12
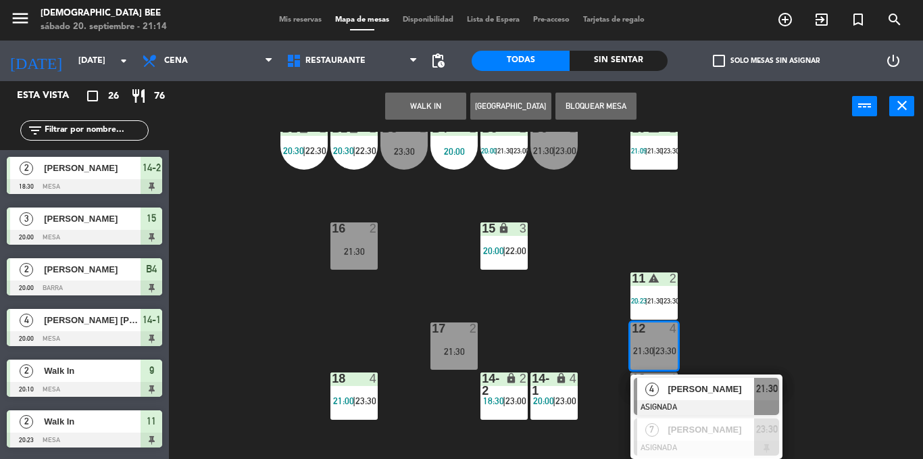
click at [736, 249] on div "7 lock 2 21:00 | 23:00 8 lock 2 21:30 | 23:30 9 lock 2 20:10 | 21:30 | 23:30 B1…" at bounding box center [550, 295] width 745 height 327
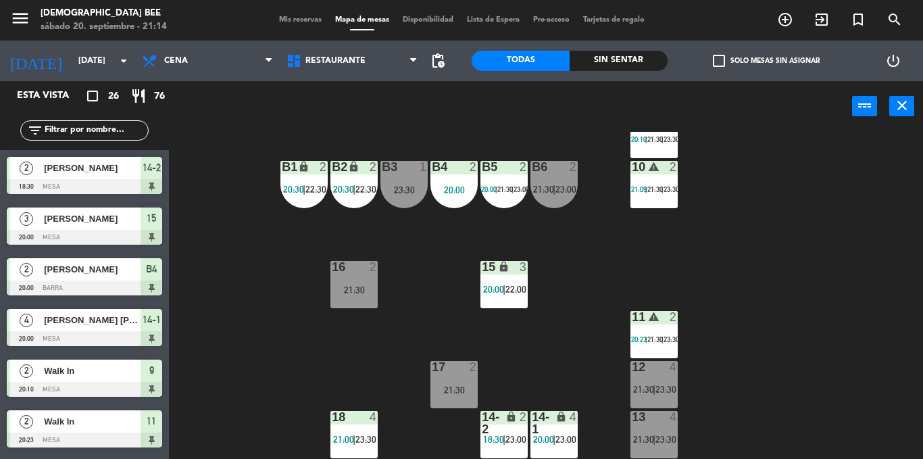
click at [692, 388] on div "7 lock 2 21:00 | 23:00 8 lock 2 21:30 | 23:30 9 lock 2 20:10 | 21:30 | 23:30 B1…" at bounding box center [550, 295] width 745 height 327
drag, startPoint x: 653, startPoint y: 378, endPoint x: 644, endPoint y: 378, distance: 8.8
click at [644, 378] on div "12 4 21:30 | 23:30" at bounding box center [653, 384] width 47 height 47
click at [684, 371] on div "4" at bounding box center [676, 367] width 22 height 12
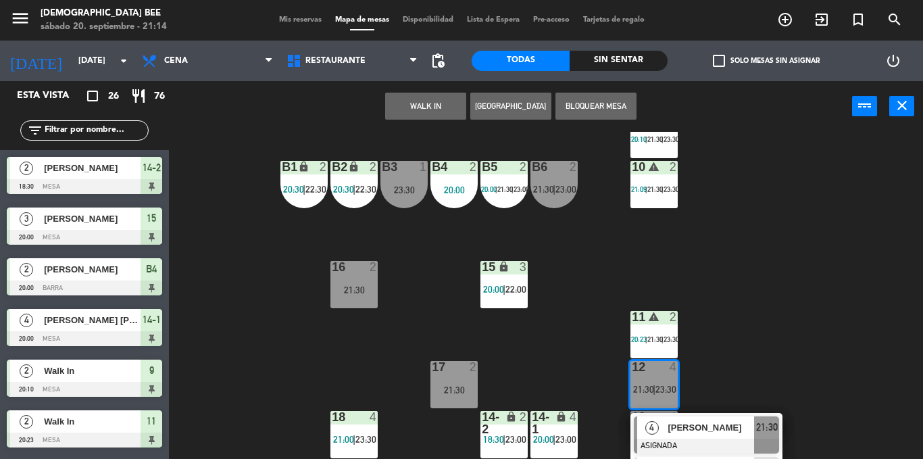
scroll to position [183, 0]
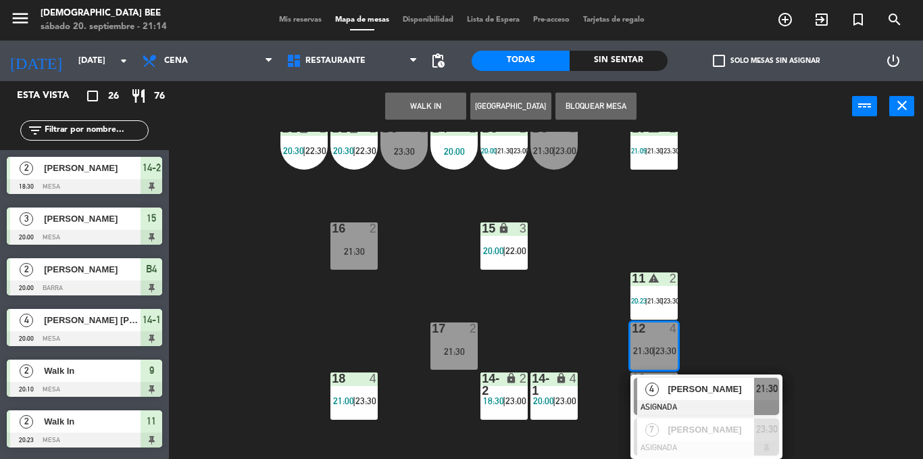
click at [779, 291] on div "7 lock 2 21:00 | 23:00 8 lock 2 21:30 | 23:30 9 lock 2 20:10 | 21:30 | 23:30 B1…" at bounding box center [550, 295] width 745 height 327
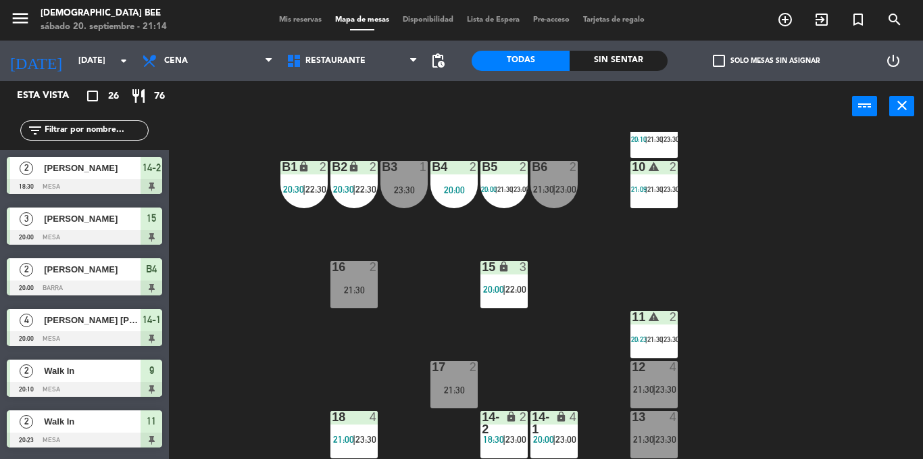
click at [630, 318] on div "11" at bounding box center [631, 317] width 22 height 13
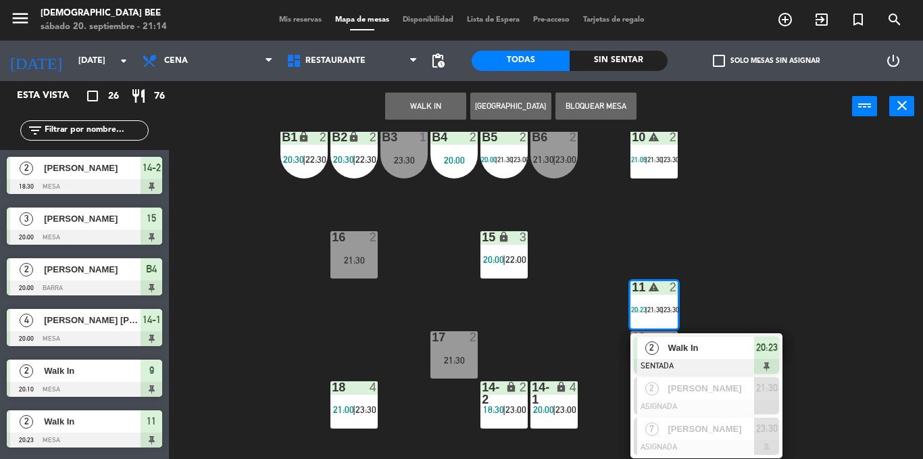
click at [570, 295] on div "7 lock 2 21:00 | 23:00 8 lock 2 21:30 | 23:30 9 lock 2 20:10 | 21:30 | 23:30 B1…" at bounding box center [550, 295] width 745 height 327
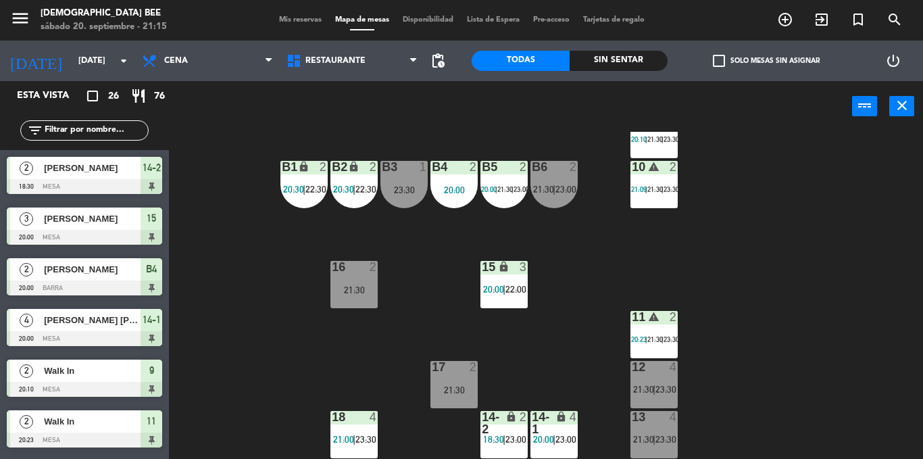
click at [842, 362] on div "7 lock 2 21:00 | 23:00 8 lock 2 21:30 | 23:30 9 lock 2 20:10 | 21:30 | 23:30 B1…" at bounding box center [550, 295] width 745 height 327
click at [659, 386] on span "23:30" at bounding box center [665, 389] width 21 height 11
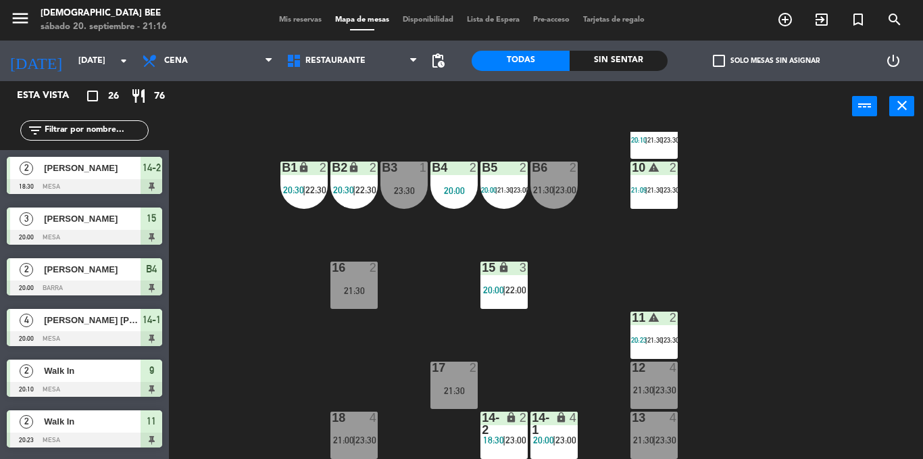
click at [359, 281] on div "16 2 21:30" at bounding box center [353, 284] width 47 height 47
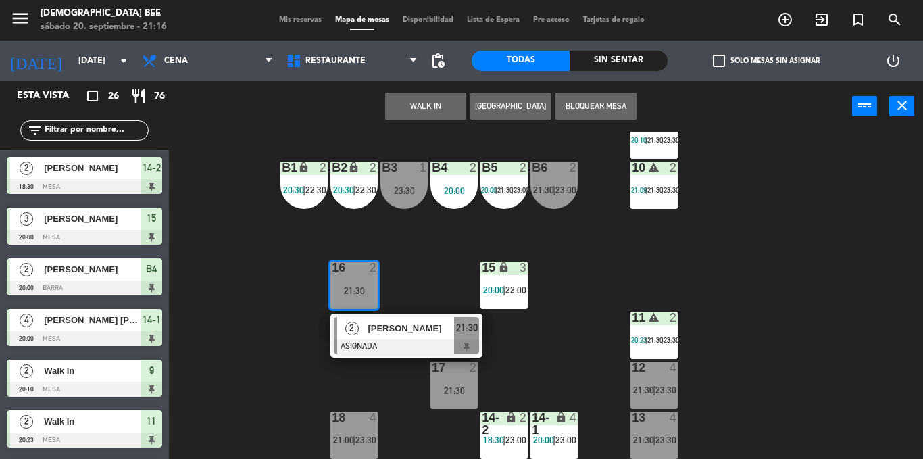
click at [435, 270] on div "7 lock 2 21:00 | 23:00 8 lock 2 21:30 | 23:30 9 lock 2 20:10 | 21:30 | 23:30 B1…" at bounding box center [550, 295] width 745 height 327
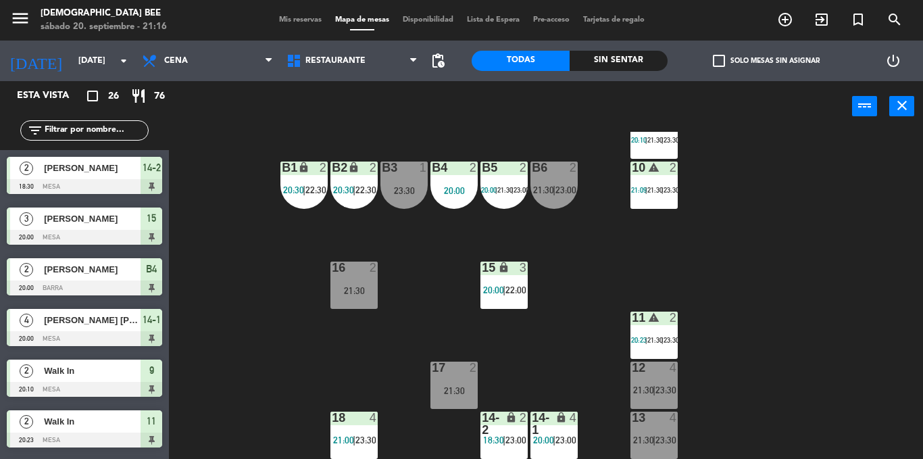
click at [292, 18] on span "Mis reservas" at bounding box center [300, 19] width 56 height 7
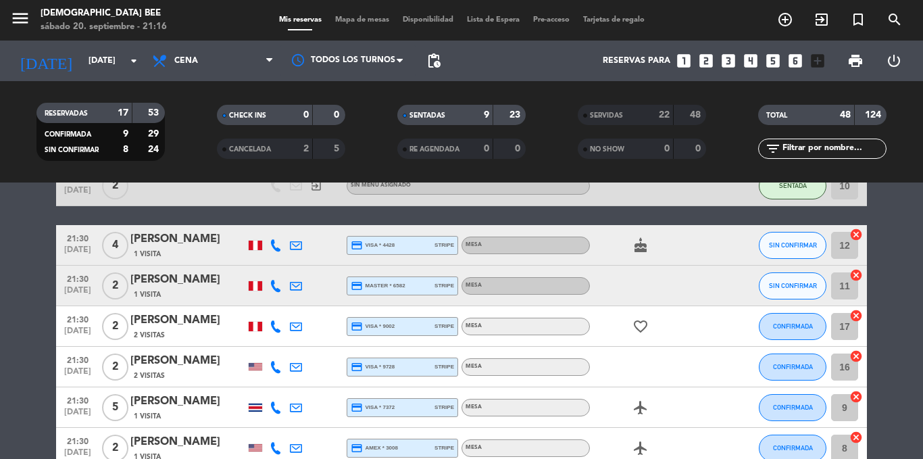
scroll to position [597, 0]
